Goal: Navigation & Orientation: Find specific page/section

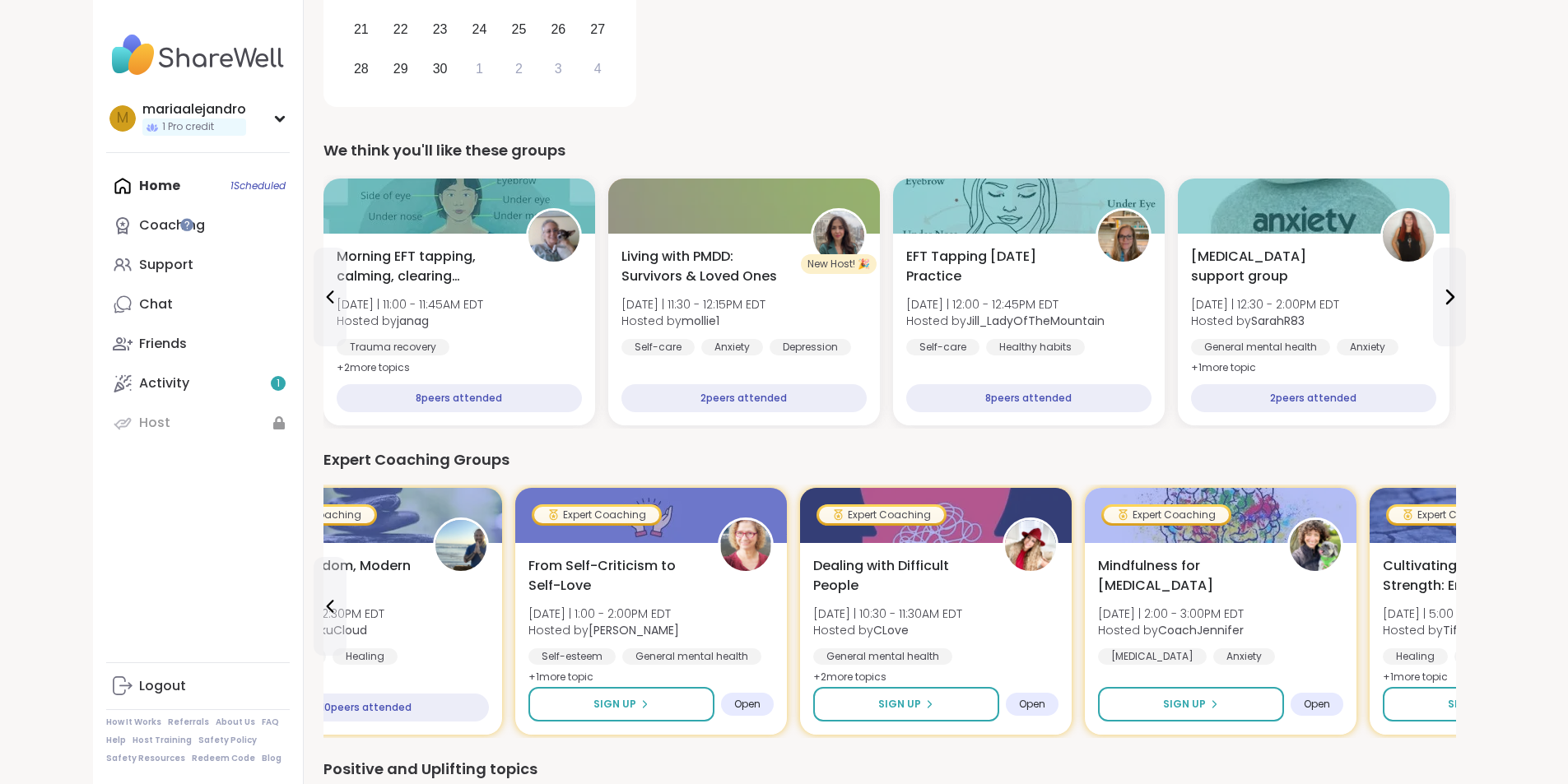
scroll to position [372, 0]
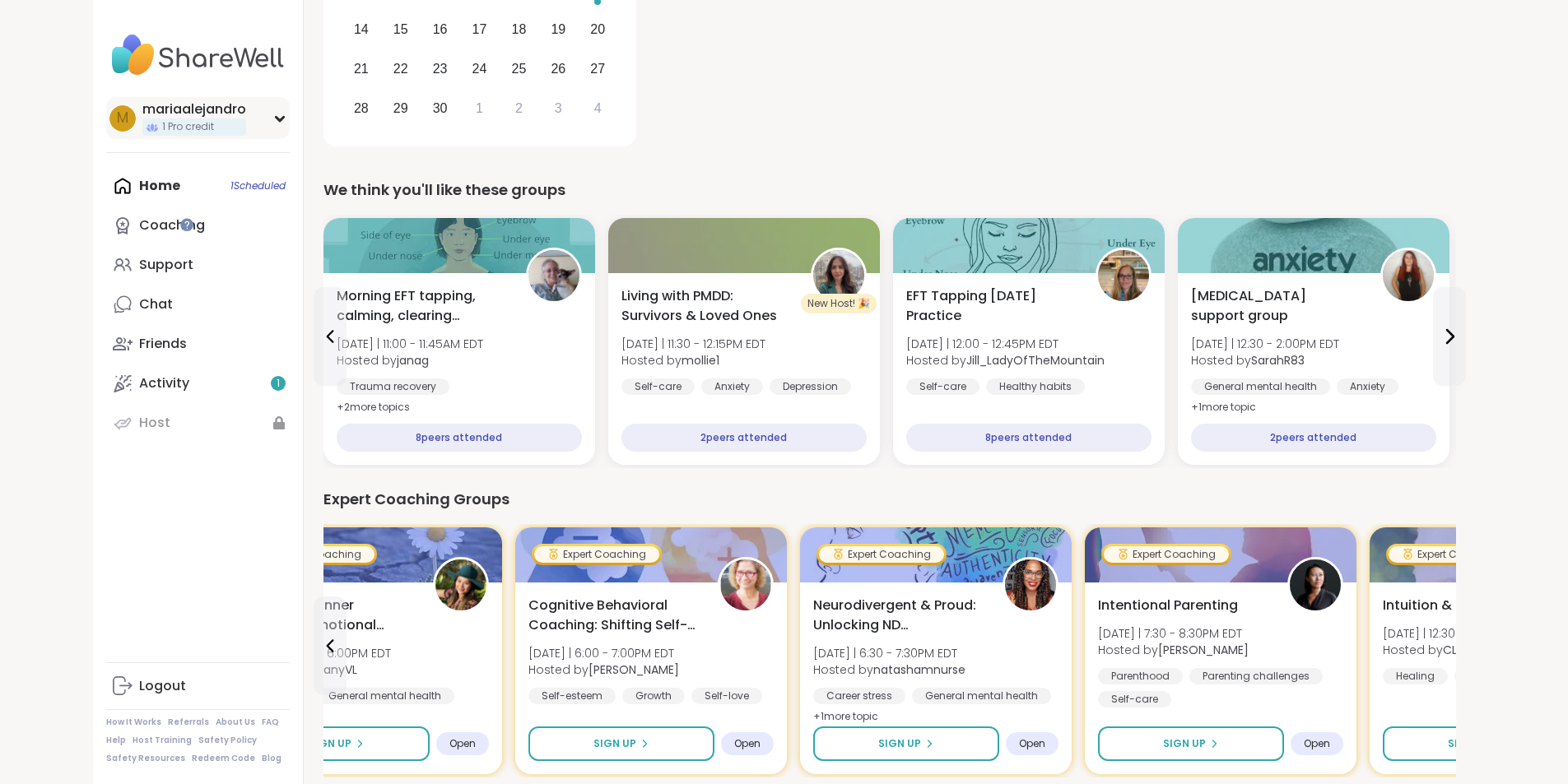
click at [182, 125] on div "m mariaalejandro 1 Pro credit" at bounding box center [198, 118] width 183 height 42
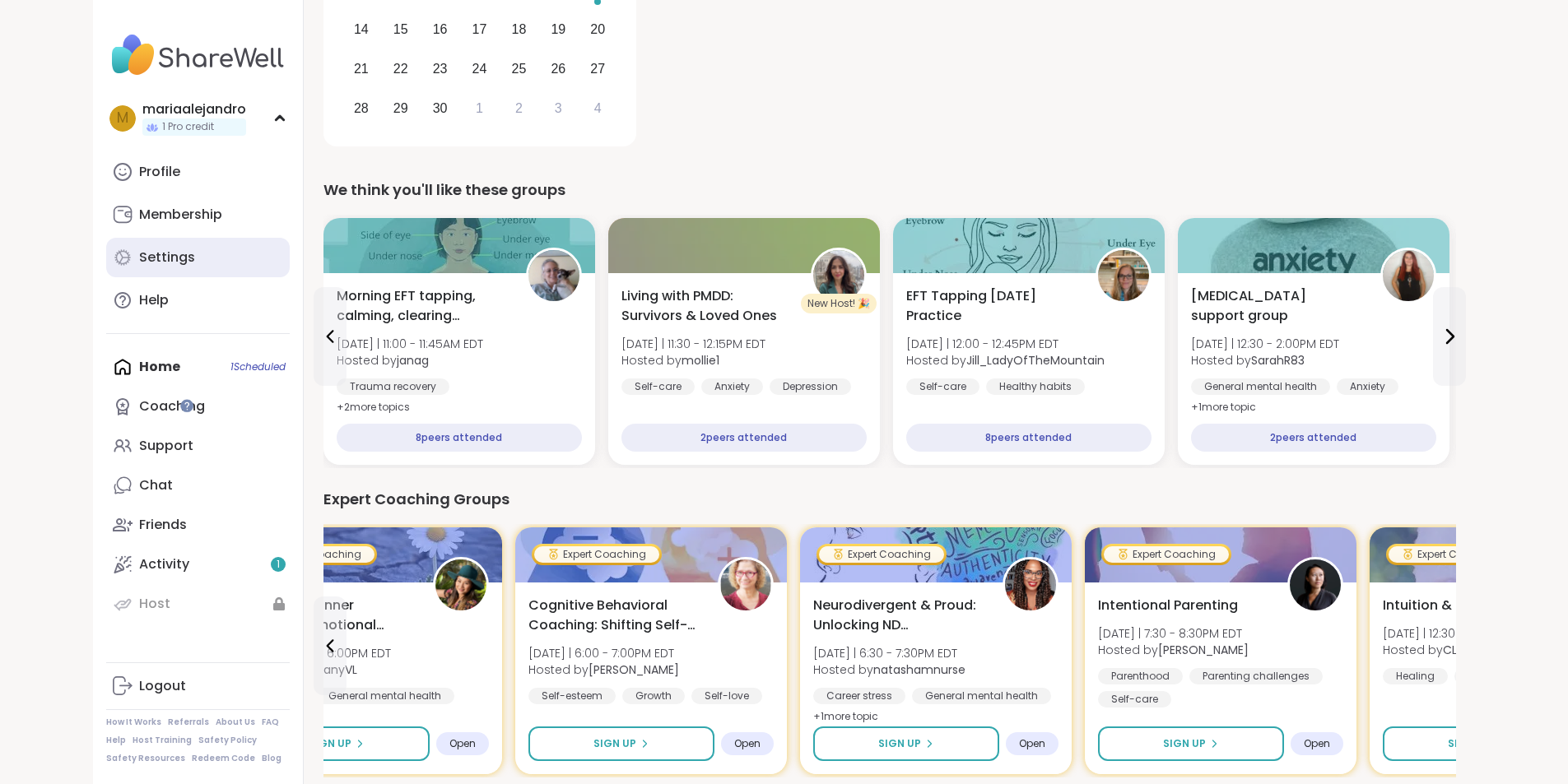
click at [107, 248] on link "Settings" at bounding box center [198, 257] width 183 height 40
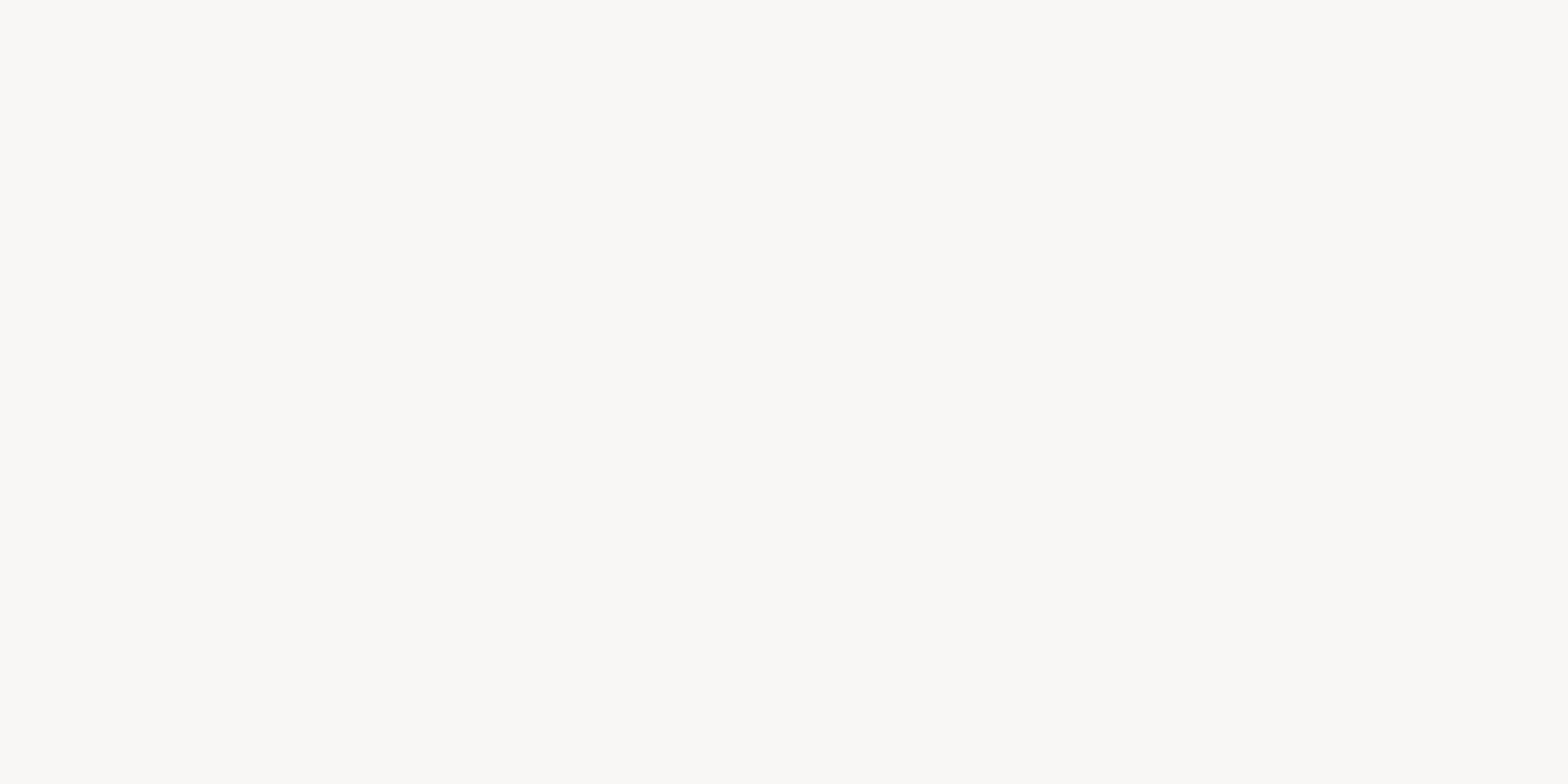
select select "**"
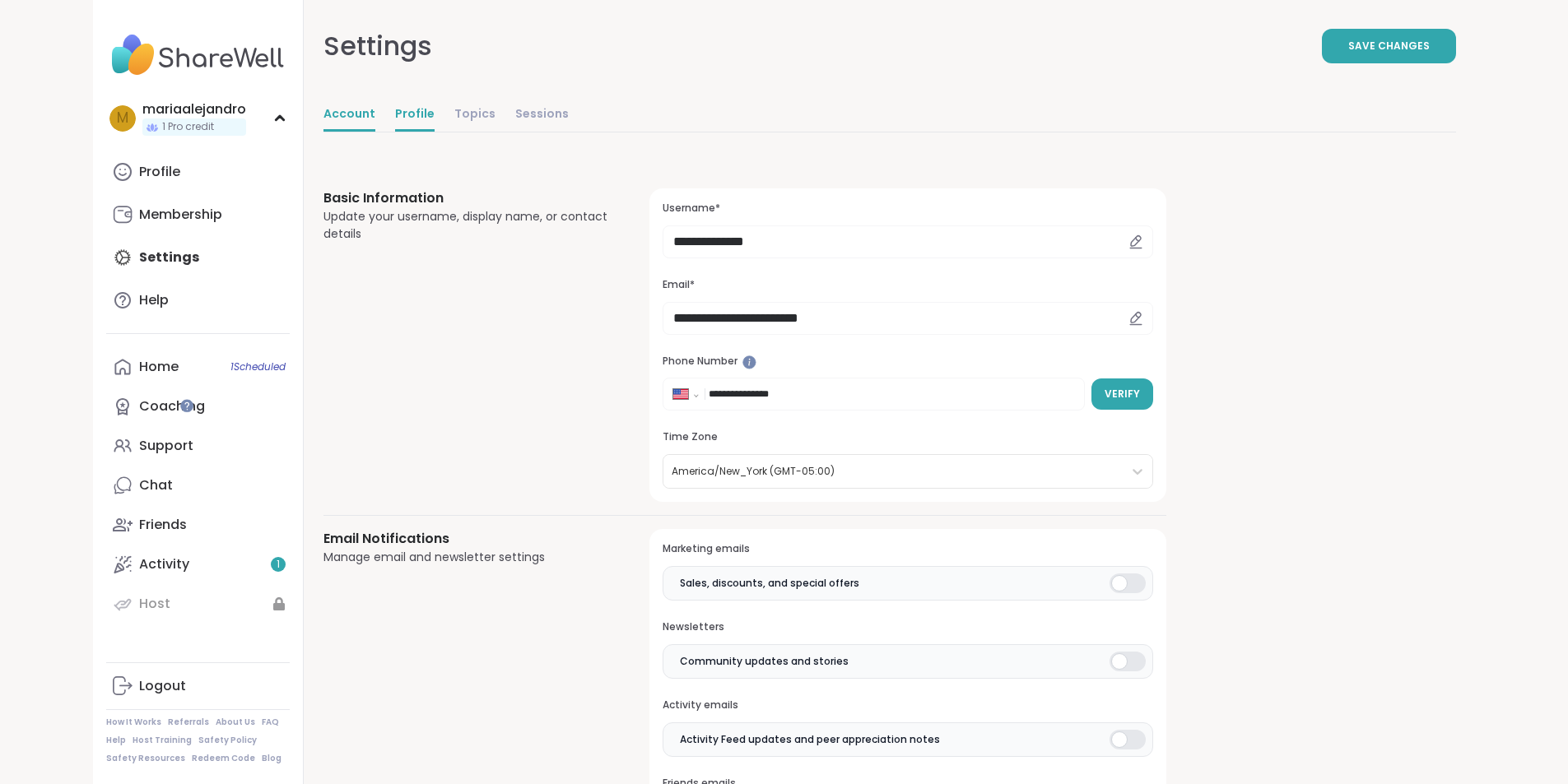
click at [395, 114] on link "Profile" at bounding box center [415, 115] width 40 height 33
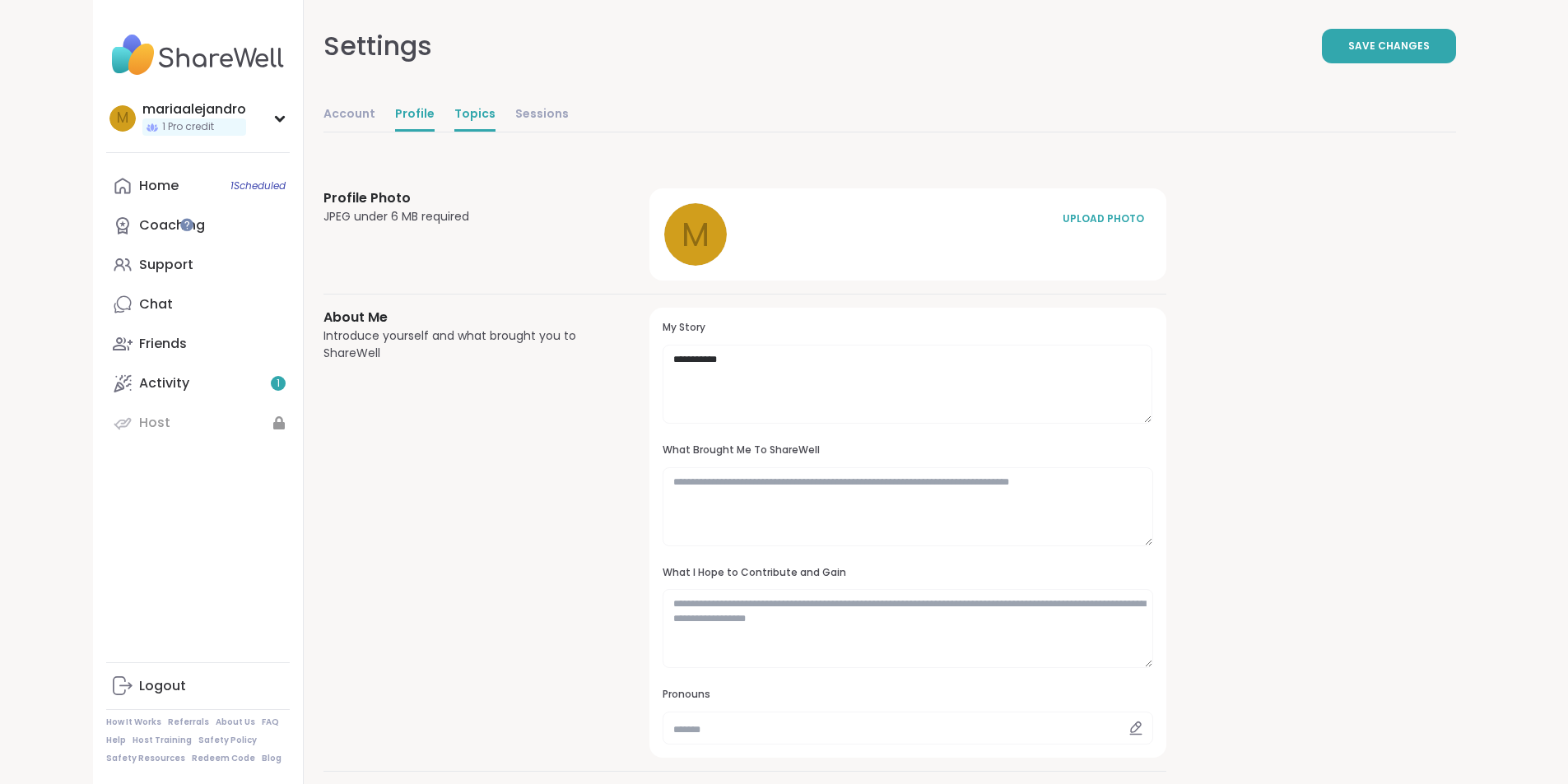
click at [454, 110] on link "Topics" at bounding box center [475, 115] width 41 height 33
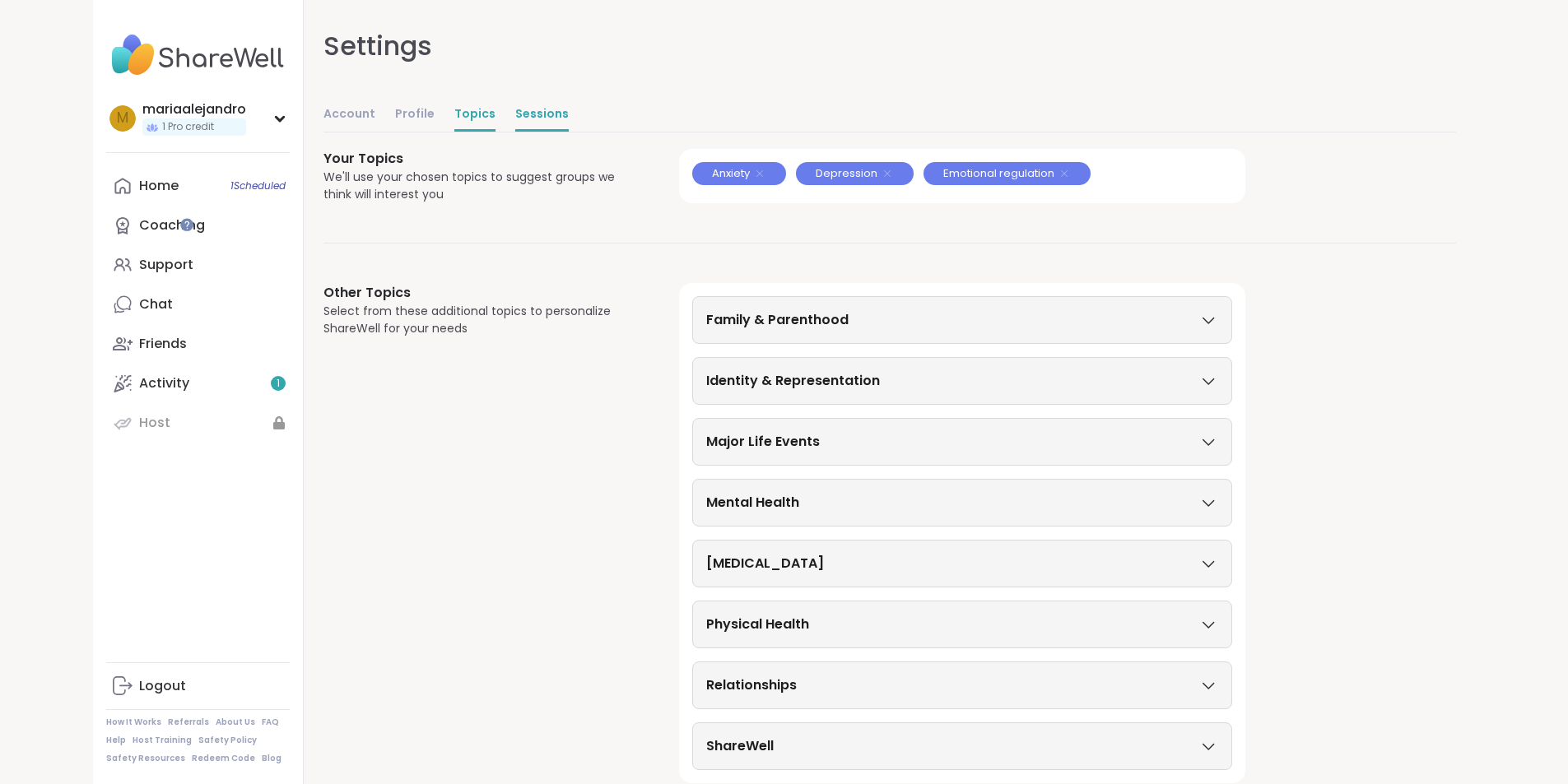
click at [515, 111] on link "Sessions" at bounding box center [541, 115] width 53 height 33
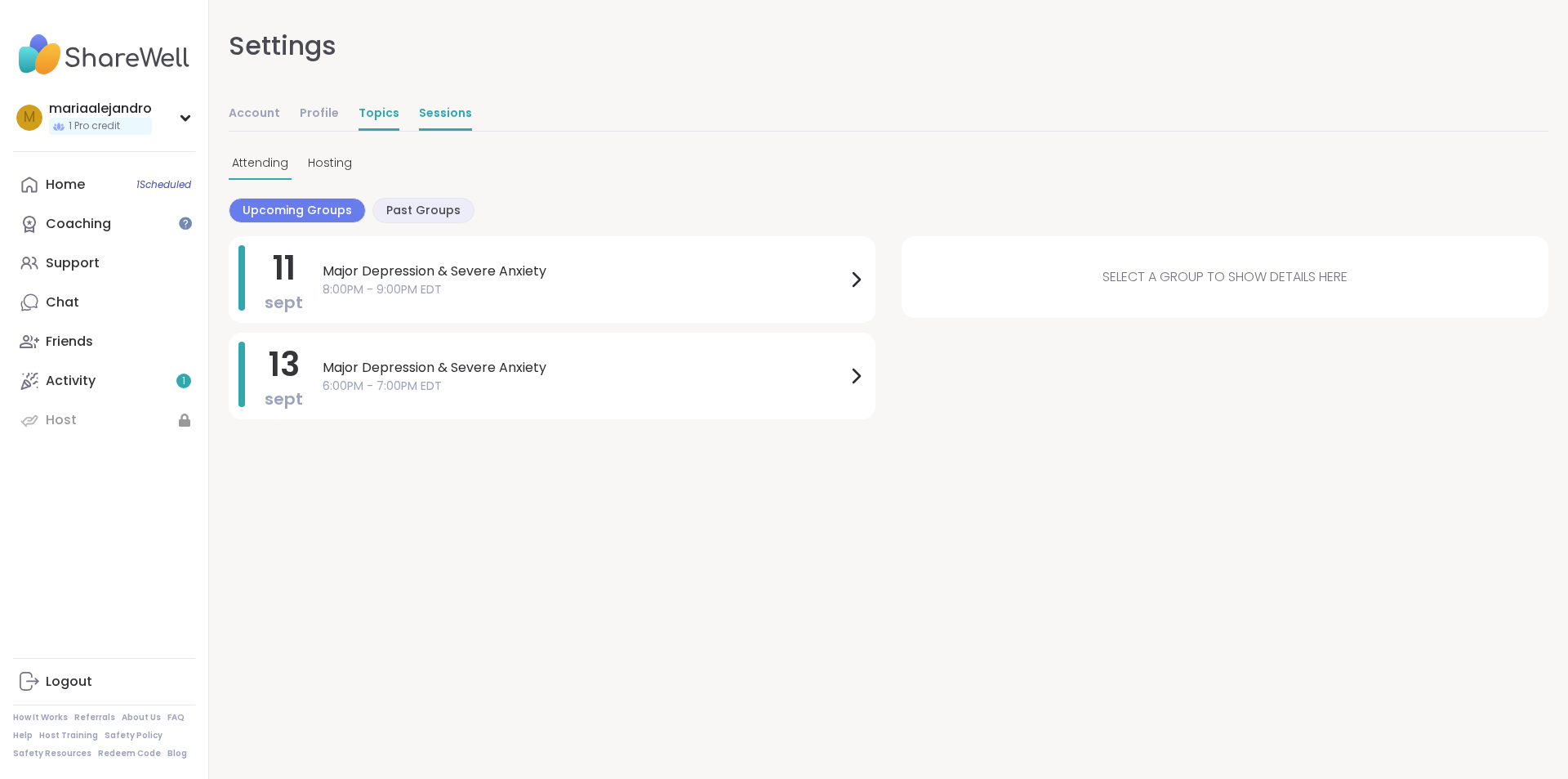
click at [381, 112] on link "Topics" at bounding box center [379, 114] width 41 height 33
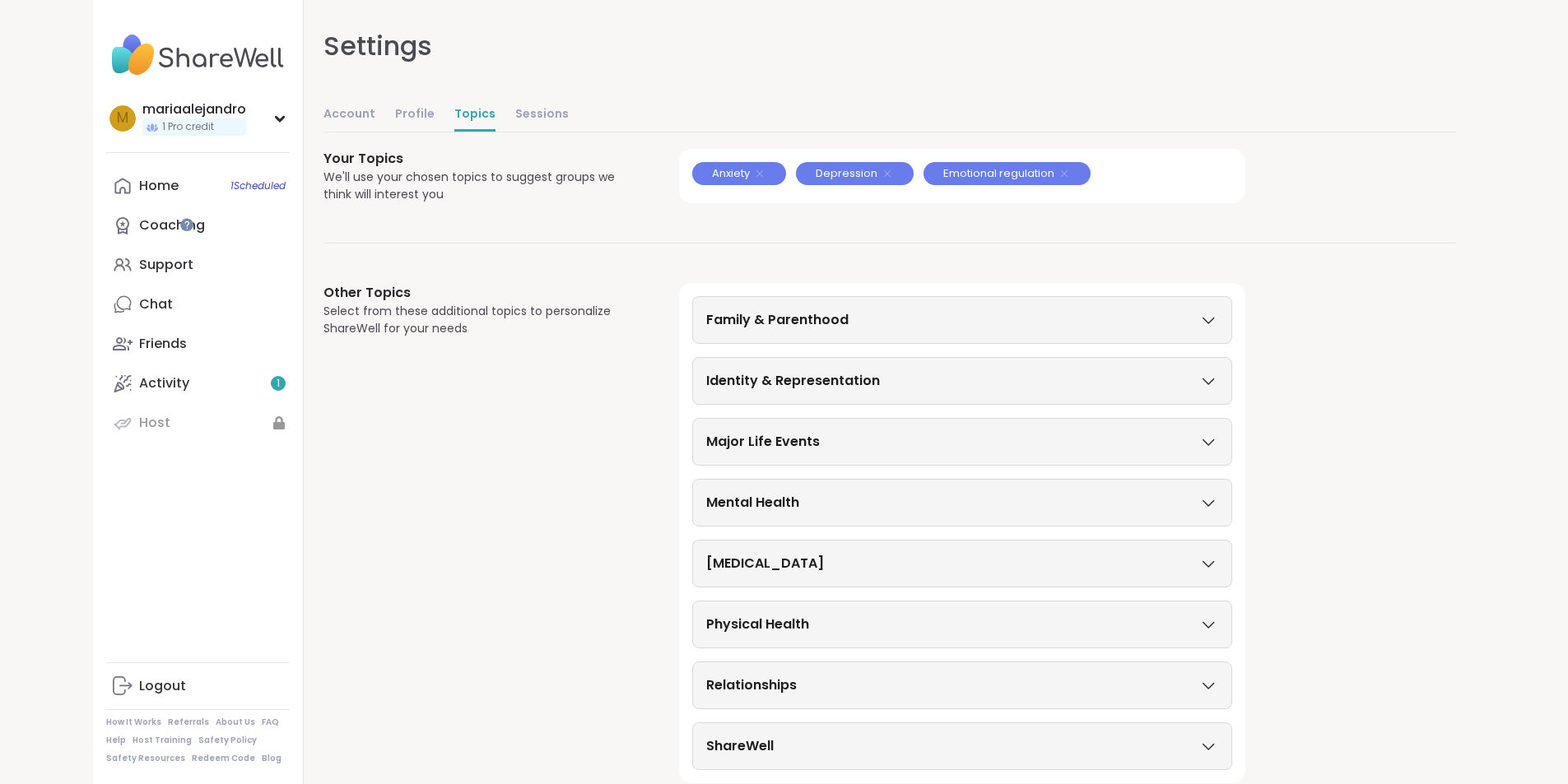
click at [706, 313] on h3 "Family & Parenthood" at bounding box center [777, 319] width 143 height 19
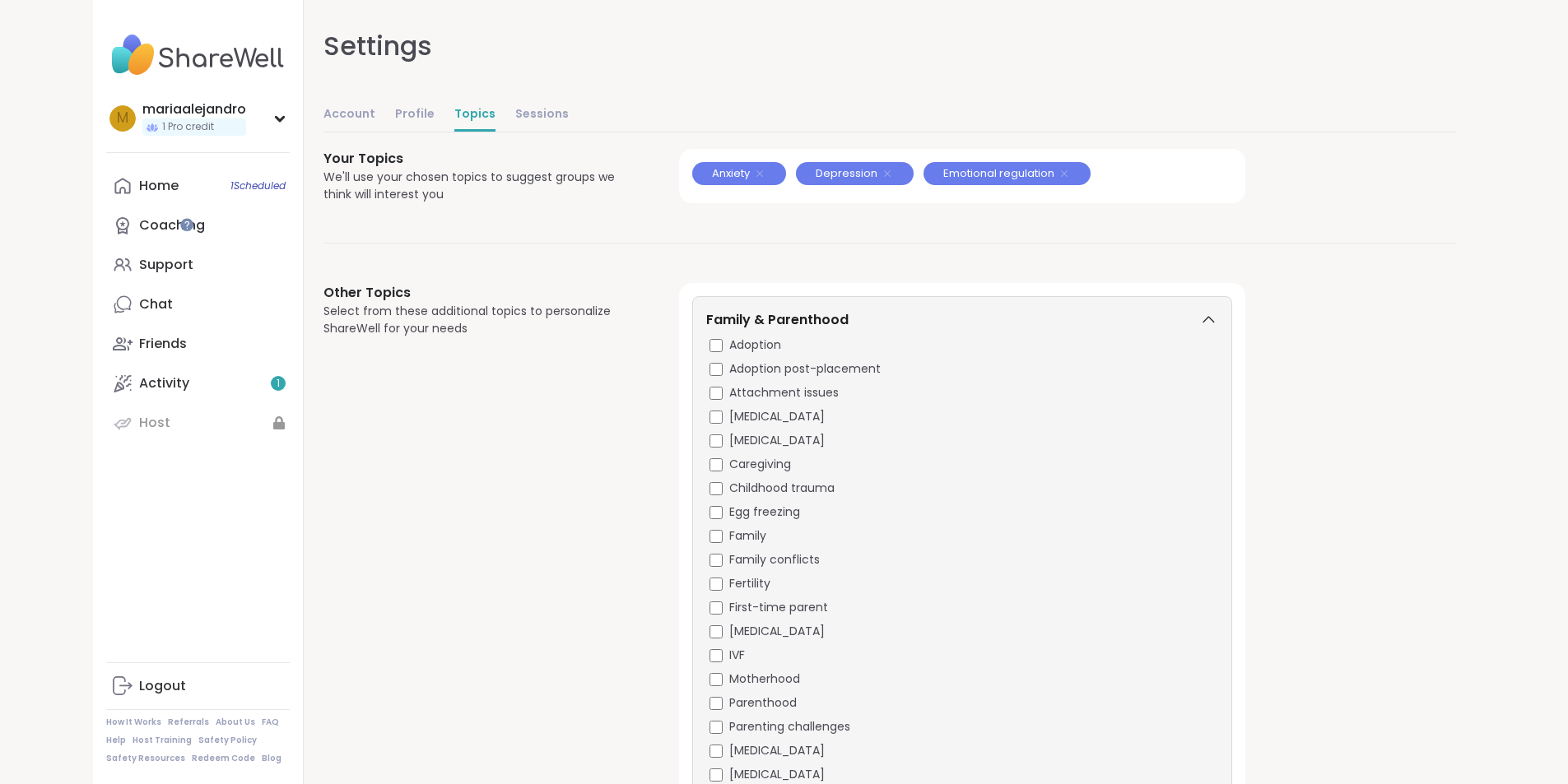
click at [706, 313] on h3 "Family & Parenthood" at bounding box center [777, 319] width 143 height 19
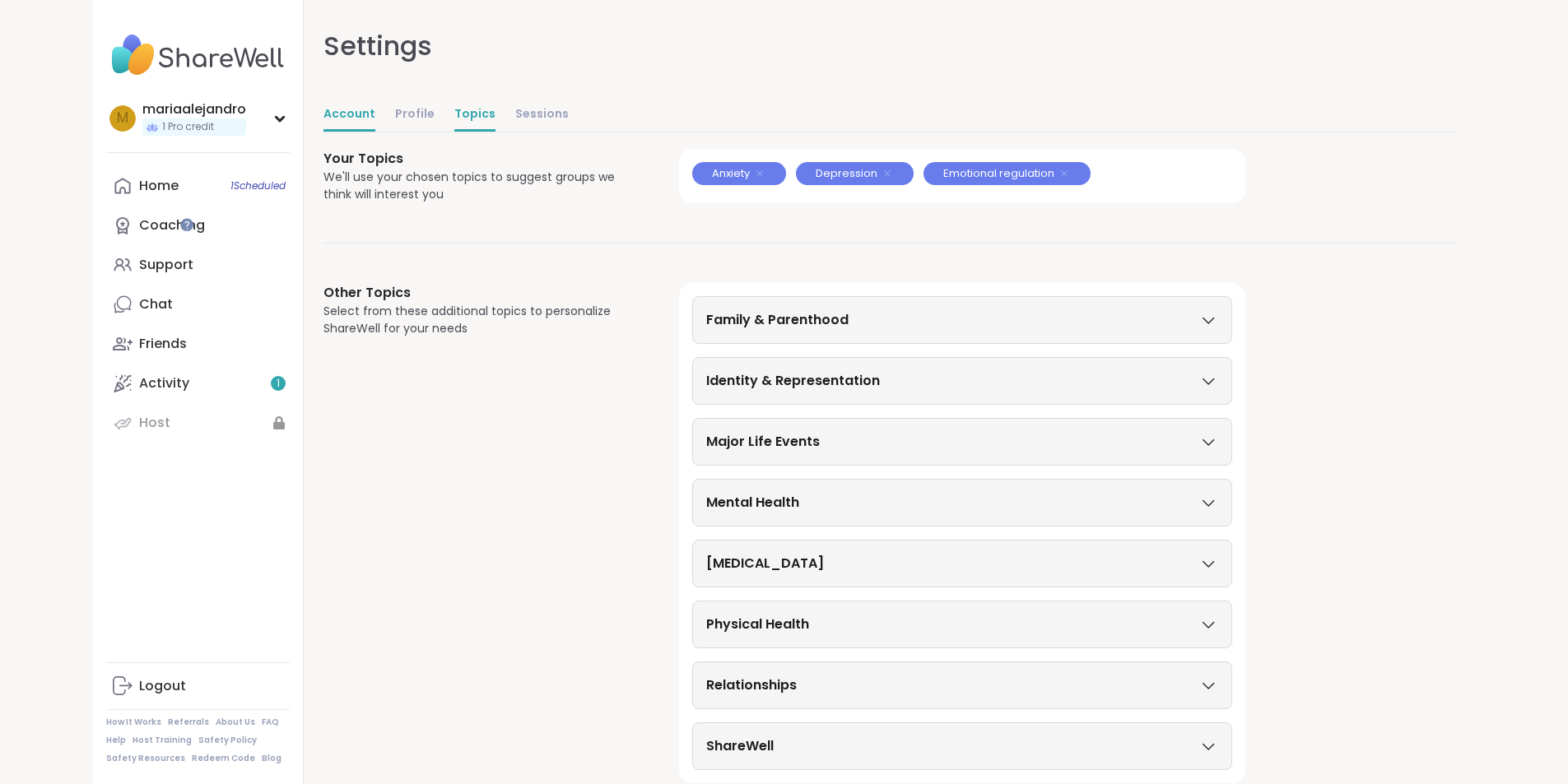
click at [323, 114] on link "Account" at bounding box center [349, 115] width 52 height 33
select select "**"
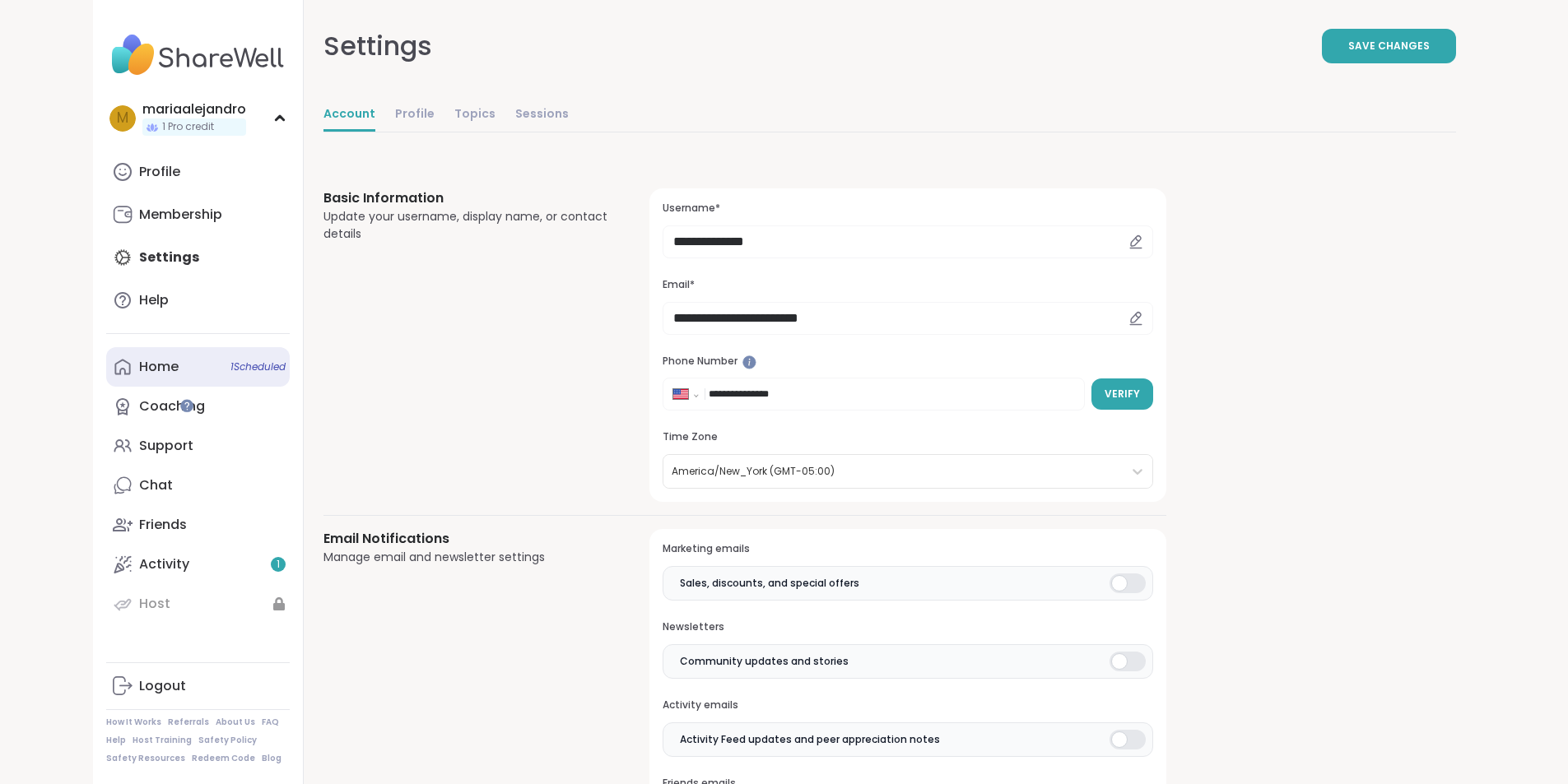
click at [106, 381] on link "Home 1 Scheduled" at bounding box center [198, 366] width 183 height 40
